Goal: Task Accomplishment & Management: Complete application form

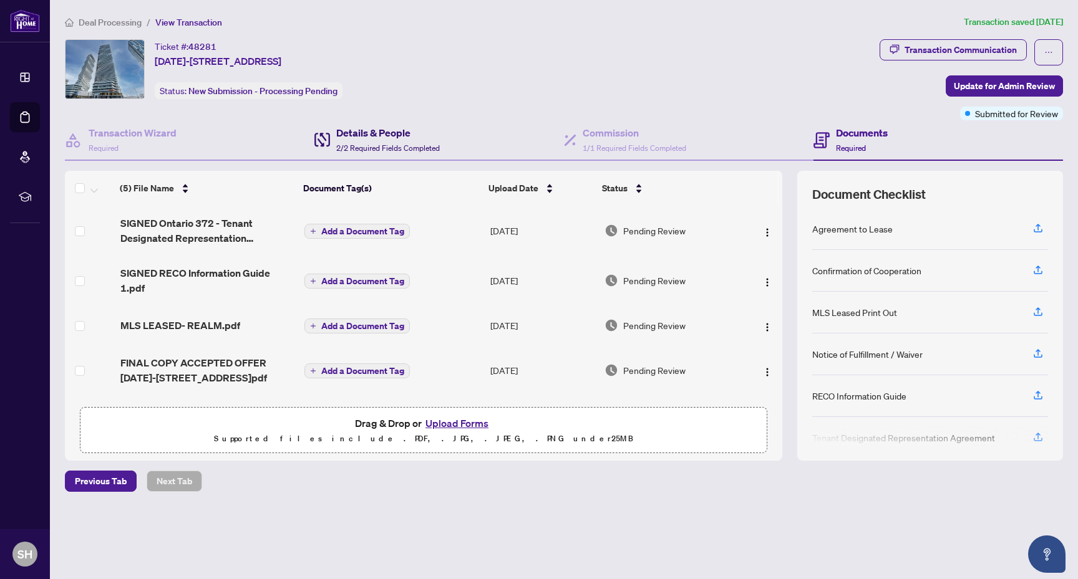
click at [430, 152] on div "Details & People 2/2 Required Fields Completed" at bounding box center [388, 139] width 104 height 29
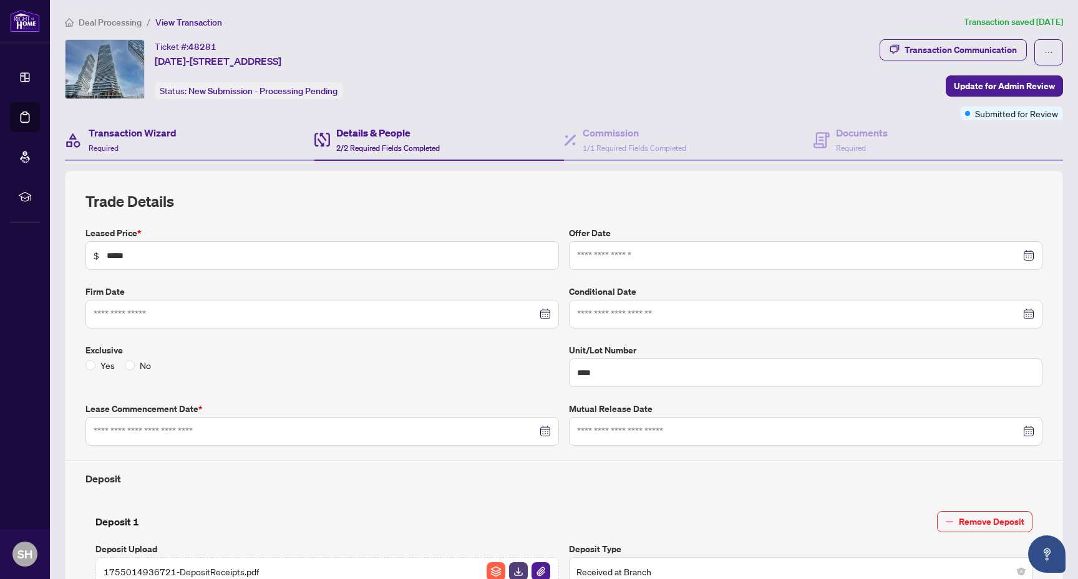
type input "**********"
click at [157, 129] on h4 "Transaction Wizard" at bounding box center [133, 132] width 88 height 15
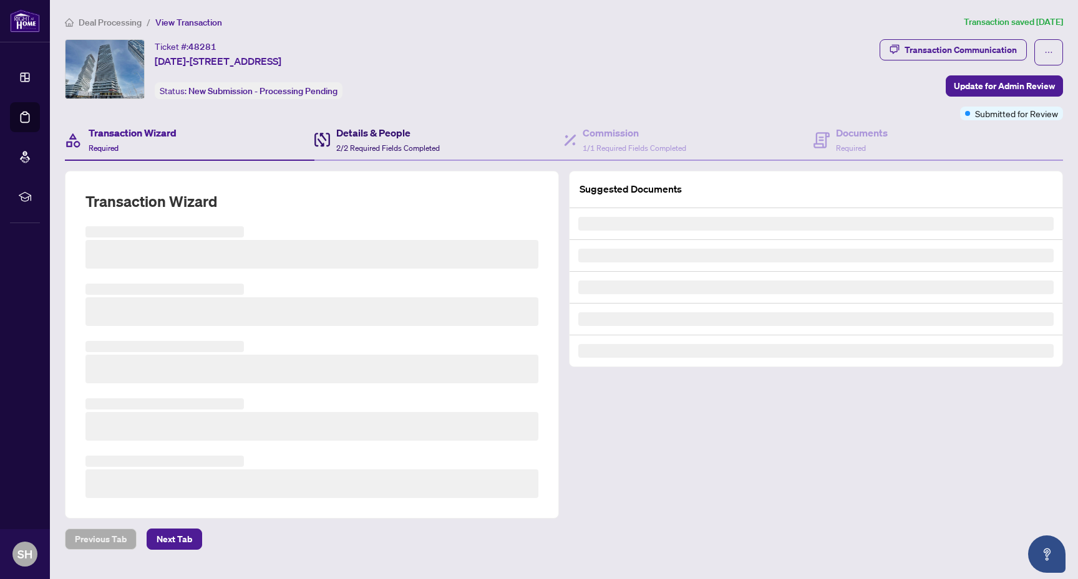
click at [438, 152] on div "Details & People 2/2 Required Fields Completed" at bounding box center [388, 139] width 104 height 29
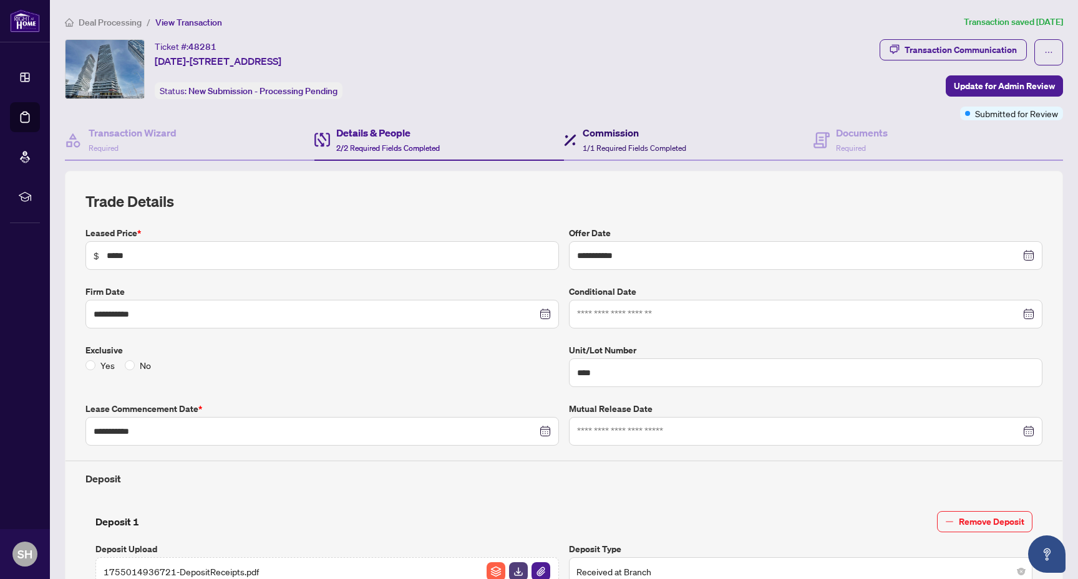
click at [640, 136] on h4 "Commission" at bounding box center [635, 132] width 104 height 15
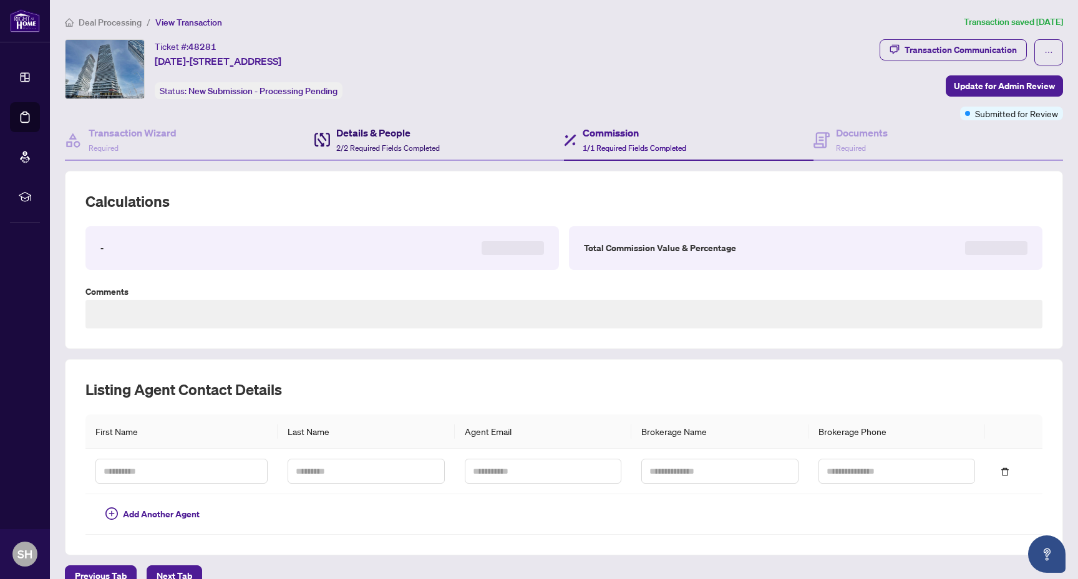
click at [413, 143] on span "2/2 Required Fields Completed" at bounding box center [388, 147] width 104 height 9
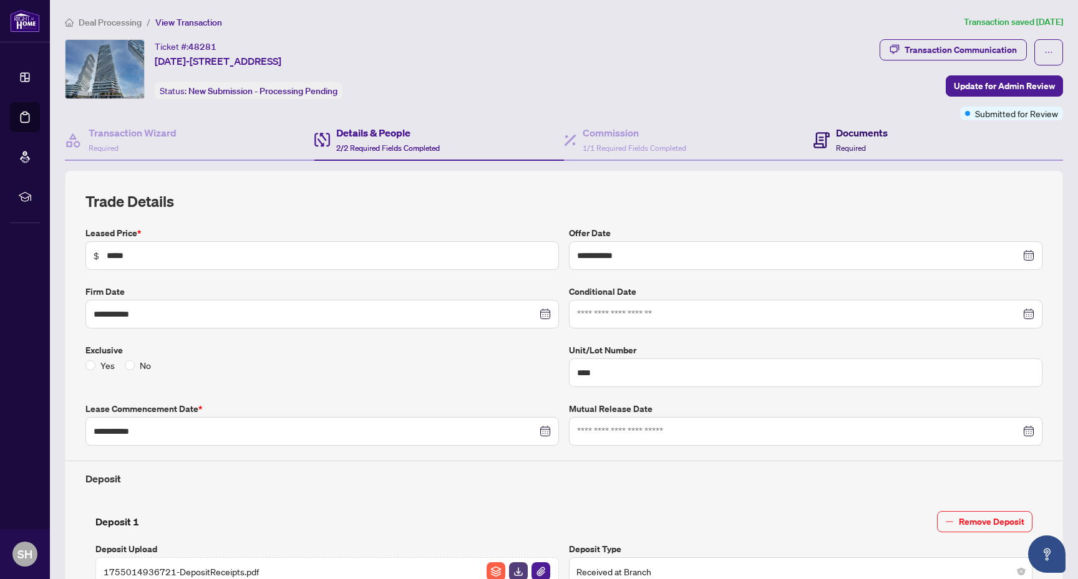
click at [860, 129] on h4 "Documents" at bounding box center [862, 132] width 52 height 15
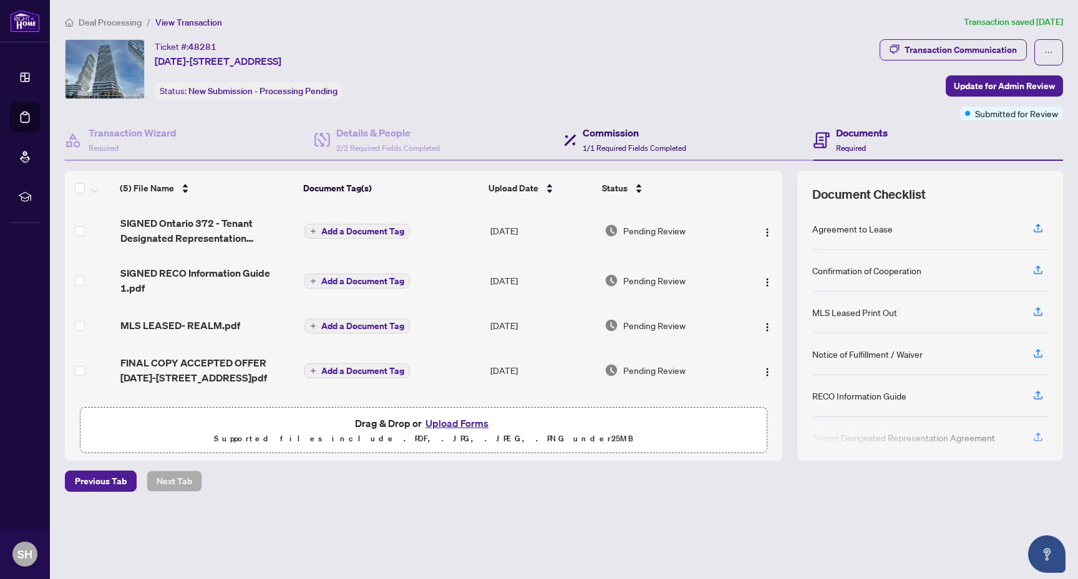
click at [617, 128] on h4 "Commission" at bounding box center [635, 132] width 104 height 15
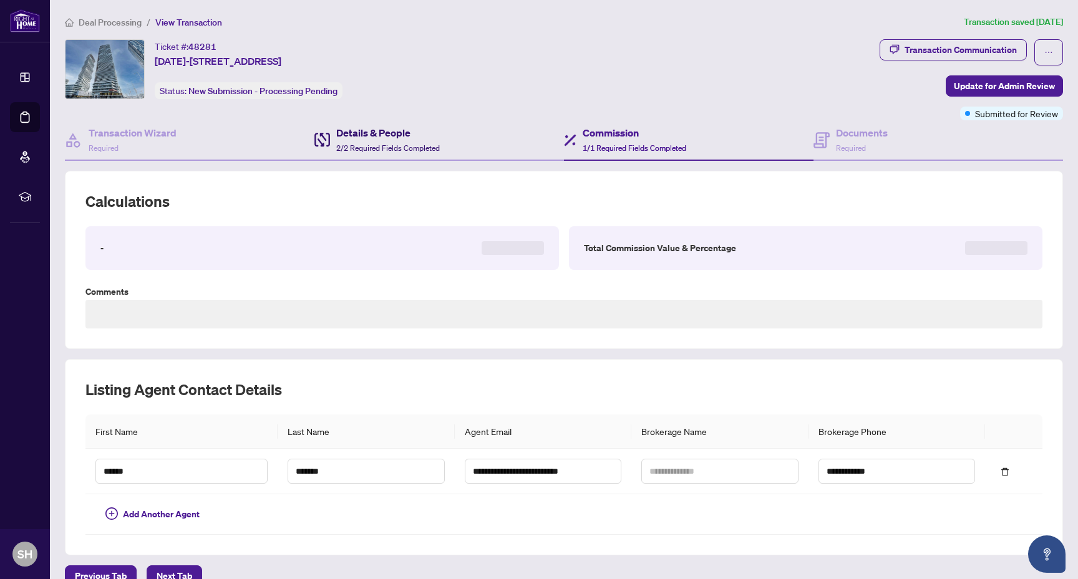
click at [422, 133] on h4 "Details & People" at bounding box center [388, 132] width 104 height 15
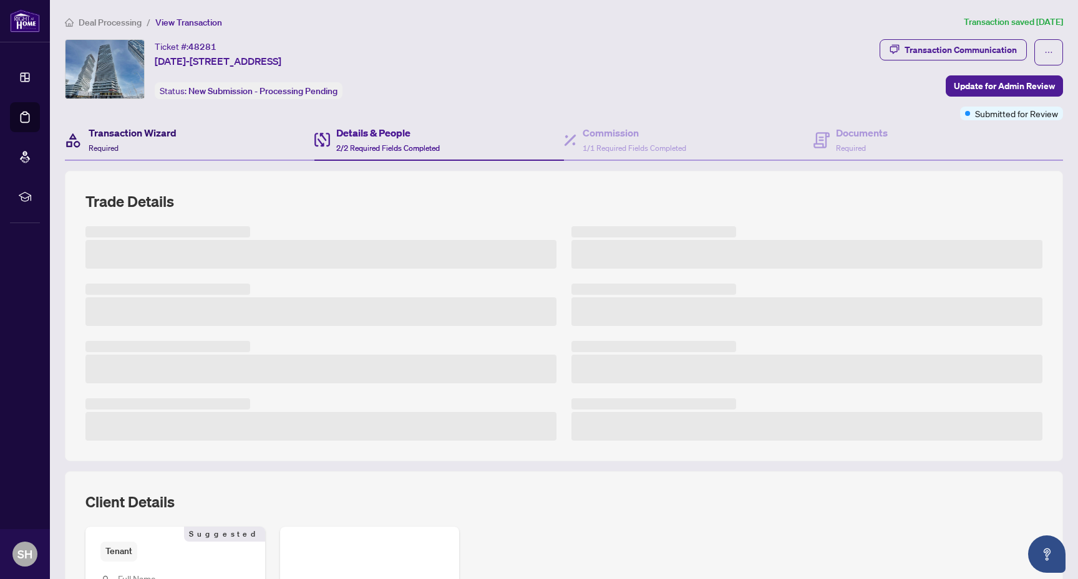
click at [175, 130] on h4 "Transaction Wizard" at bounding box center [133, 132] width 88 height 15
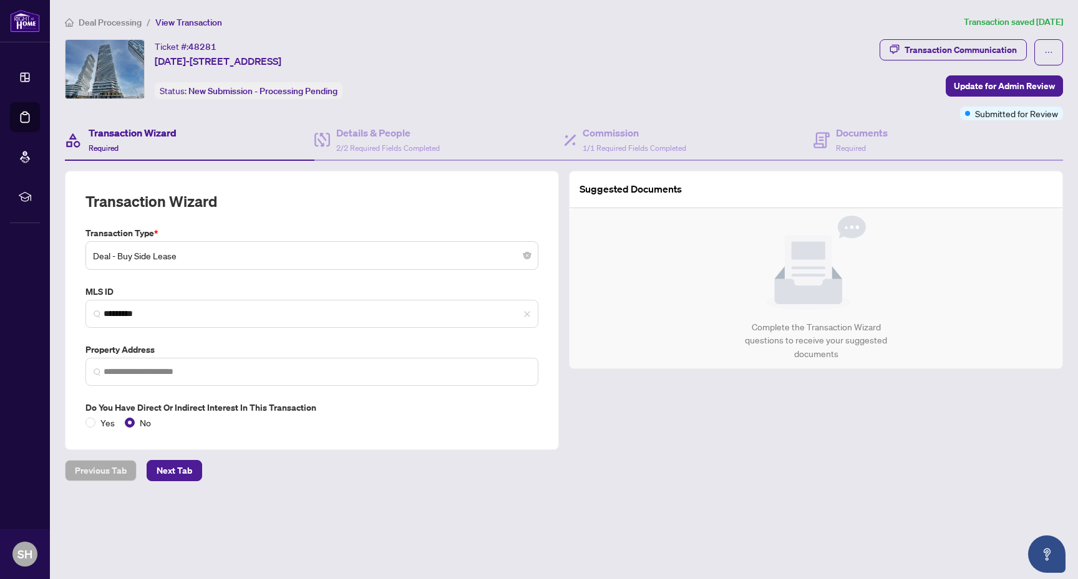
type input "**********"
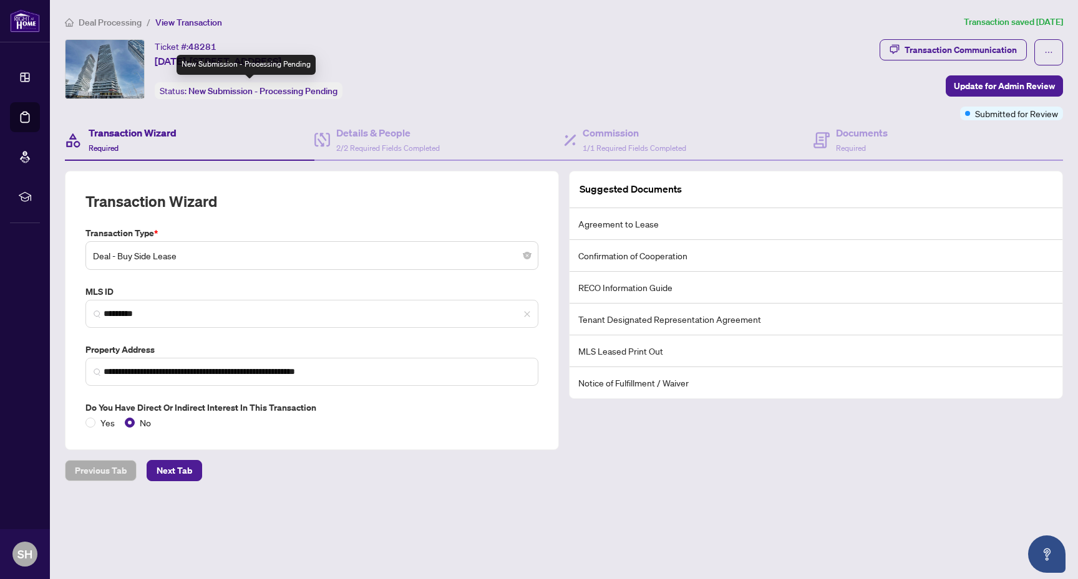
click at [293, 90] on span "New Submission - Processing Pending" at bounding box center [262, 90] width 149 height 11
click at [288, 90] on span "New Submission - Processing Pending" at bounding box center [262, 90] width 149 height 11
click at [269, 90] on span "New Submission - Processing Pending" at bounding box center [262, 90] width 149 height 11
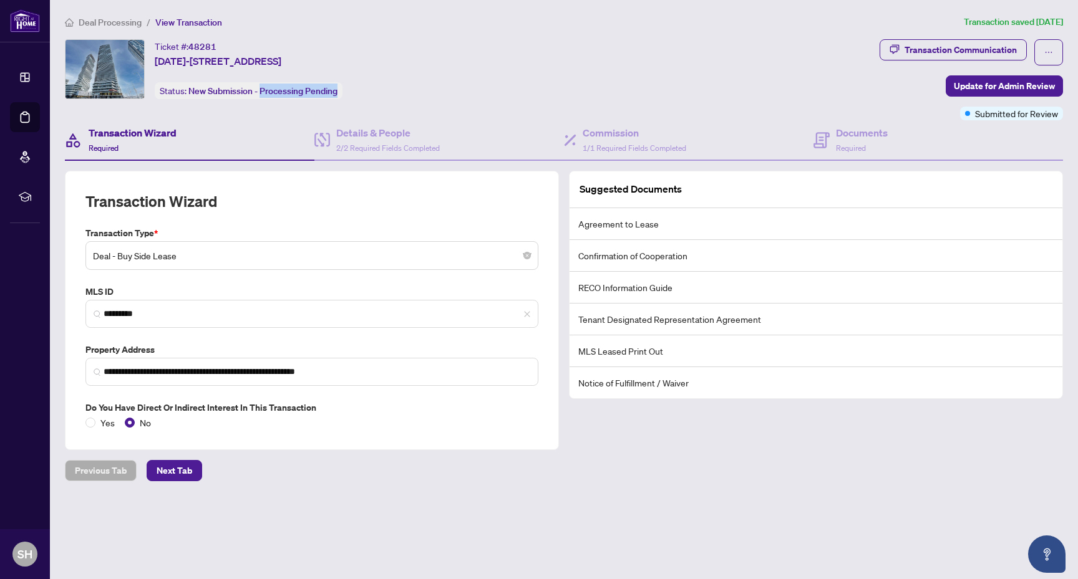
drag, startPoint x: 262, startPoint y: 91, endPoint x: 339, endPoint y: 92, distance: 76.7
click at [337, 92] on span "New Submission - Processing Pending" at bounding box center [262, 90] width 149 height 11
drag, startPoint x: 339, startPoint y: 92, endPoint x: 262, endPoint y: 88, distance: 76.8
click at [262, 88] on span "New Submission - Processing Pending" at bounding box center [262, 90] width 149 height 11
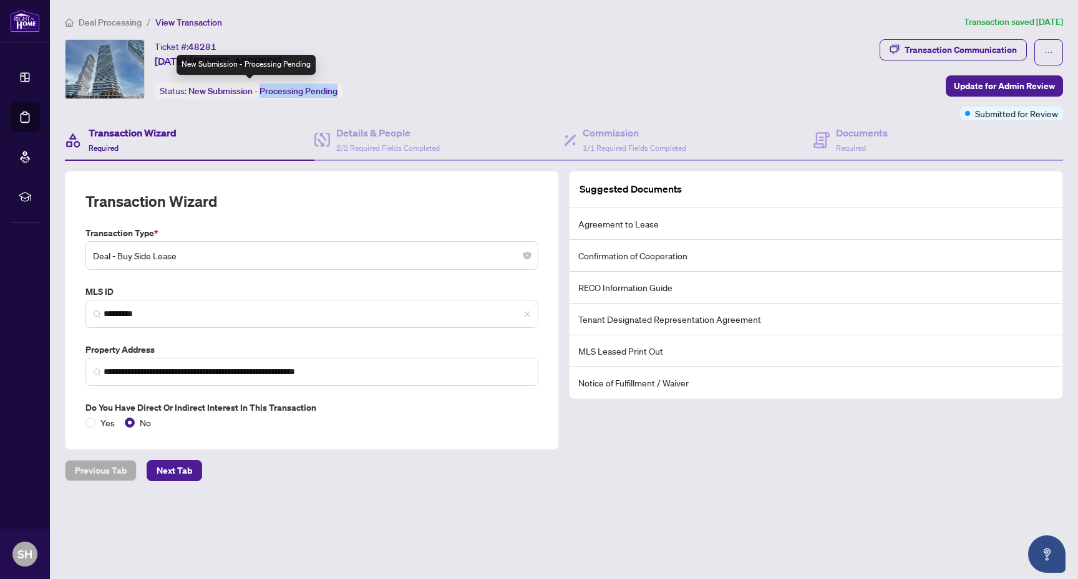
click at [262, 88] on span "New Submission - Processing Pending" at bounding box center [262, 90] width 149 height 11
